Goal: Find specific page/section: Find specific page/section

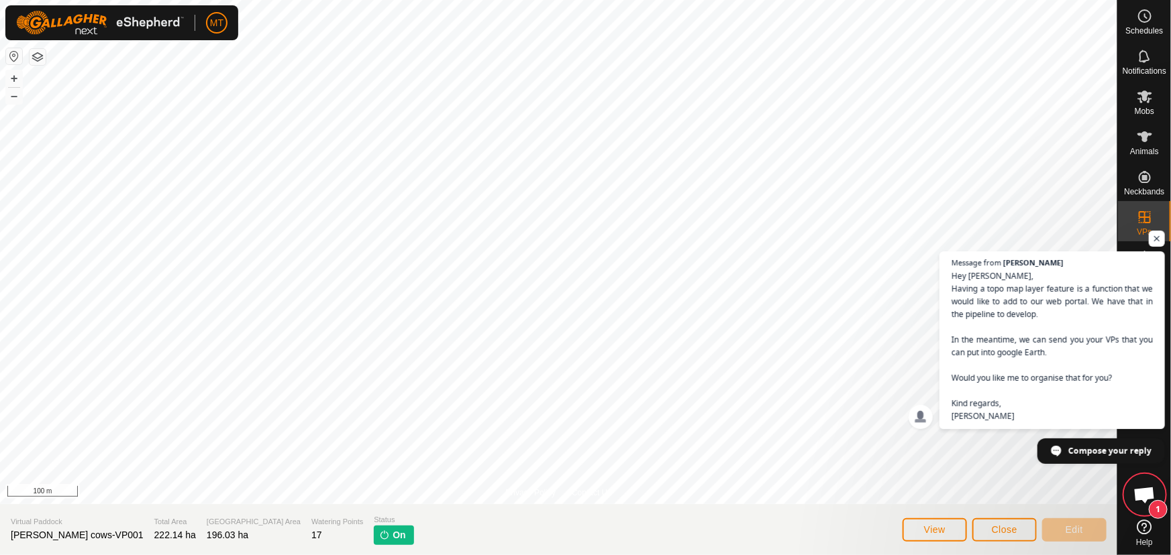
scroll to position [902, 0]
click at [1017, 531] on span "Close" at bounding box center [1003, 530] width 25 height 11
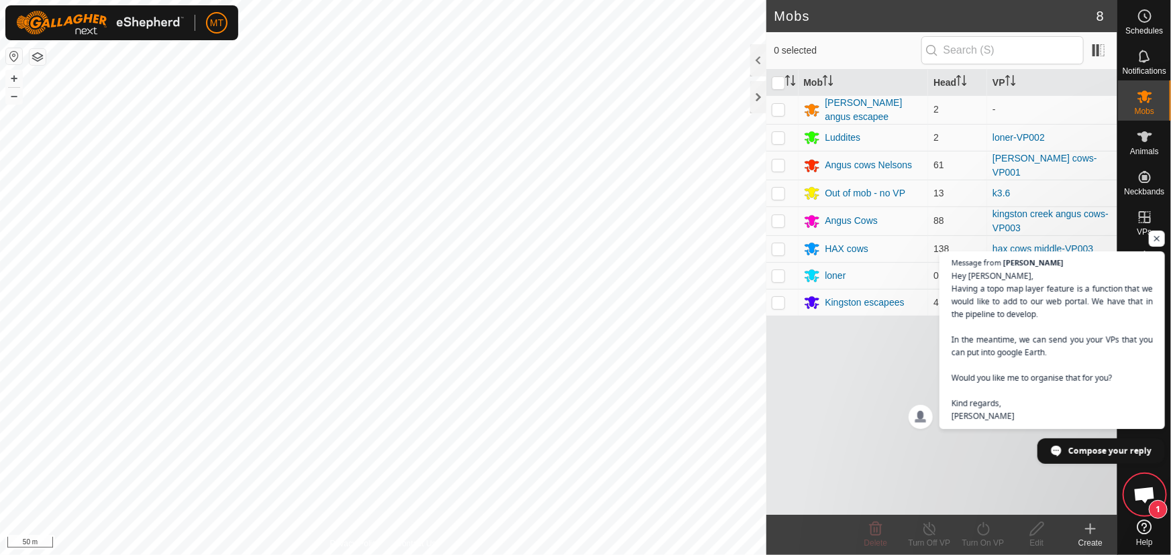
scroll to position [926, 0]
